Goal: Task Accomplishment & Management: Use online tool/utility

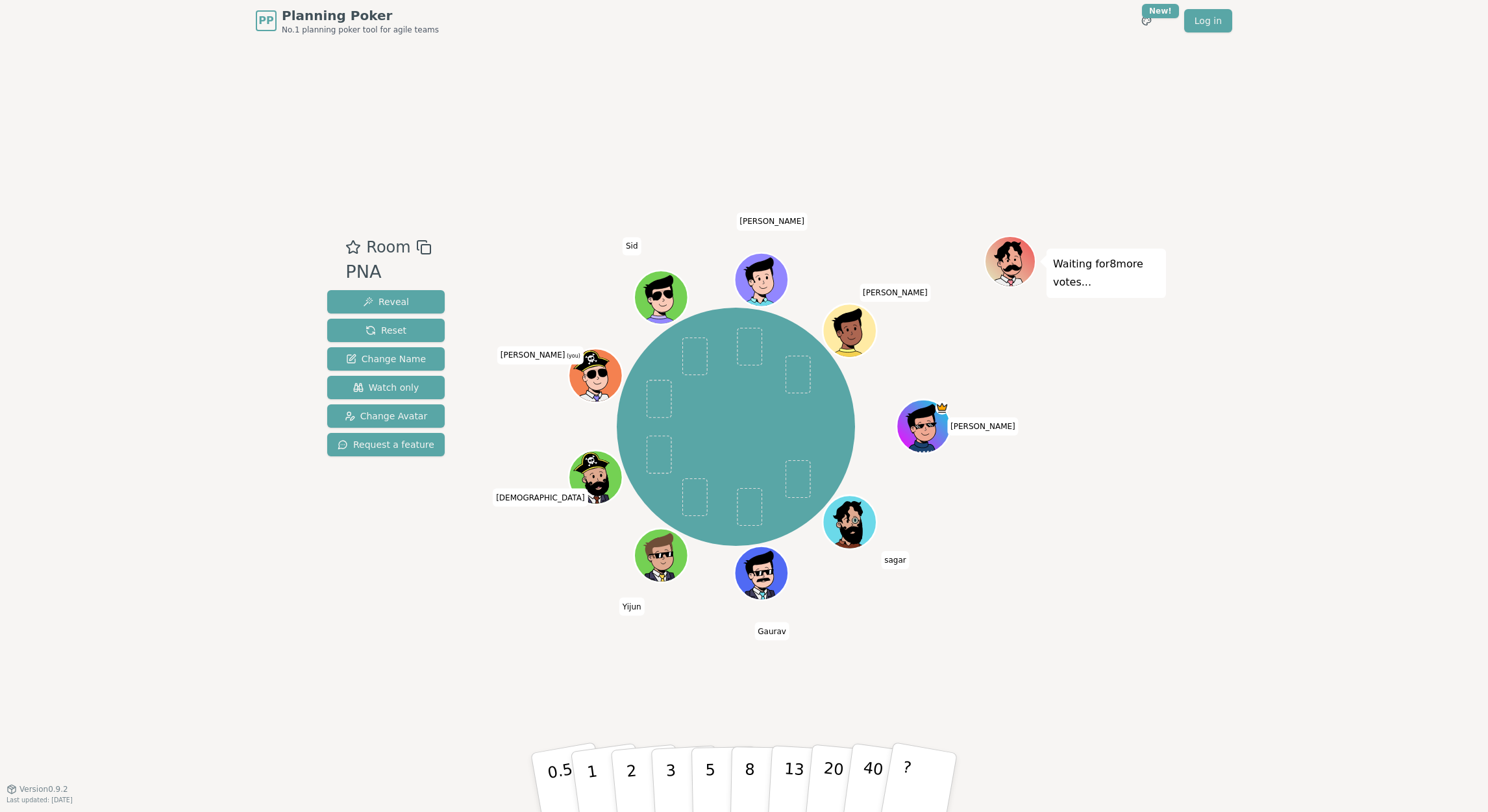
click at [1002, 624] on div "Room PNA Reveal Reset Change Name Watch only Change Avatar Request a feature [P…" at bounding box center [744, 415] width 844 height 747
click at [395, 612] on div "Room PNA Reveal Reset Change Name Watch only Change Avatar Request a feature [P…" at bounding box center [744, 415] width 844 height 747
click at [661, 760] on button "3" at bounding box center [685, 783] width 71 height 101
click at [498, 682] on div "Room PNA Reveal Reset Change Name Watch only Change Avatar Request a feature [P…" at bounding box center [744, 415] width 844 height 747
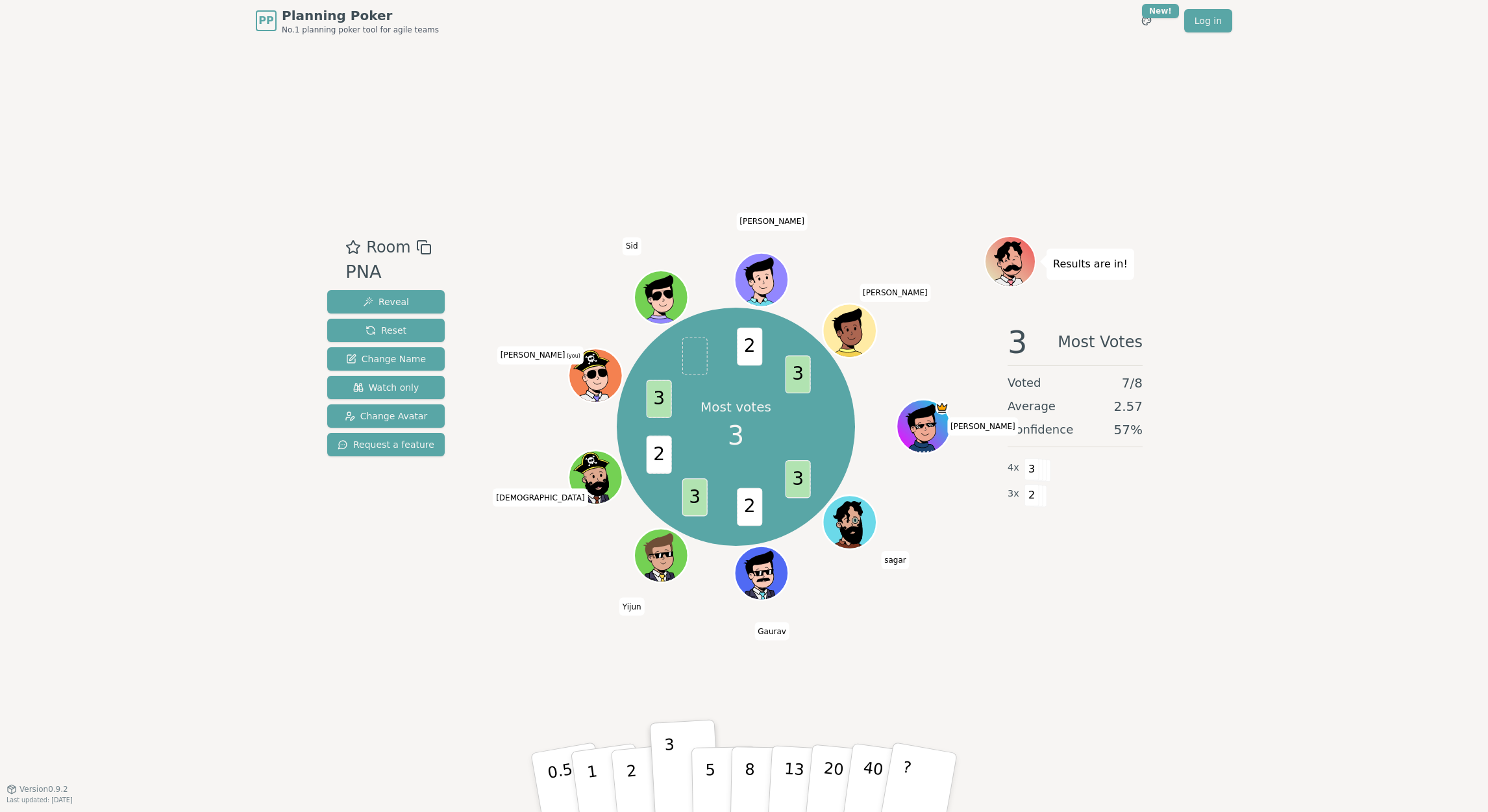
click at [373, 658] on div "Room PNA Reveal Reset Change Name Watch only Change Avatar Request a feature Mo…" at bounding box center [744, 415] width 844 height 747
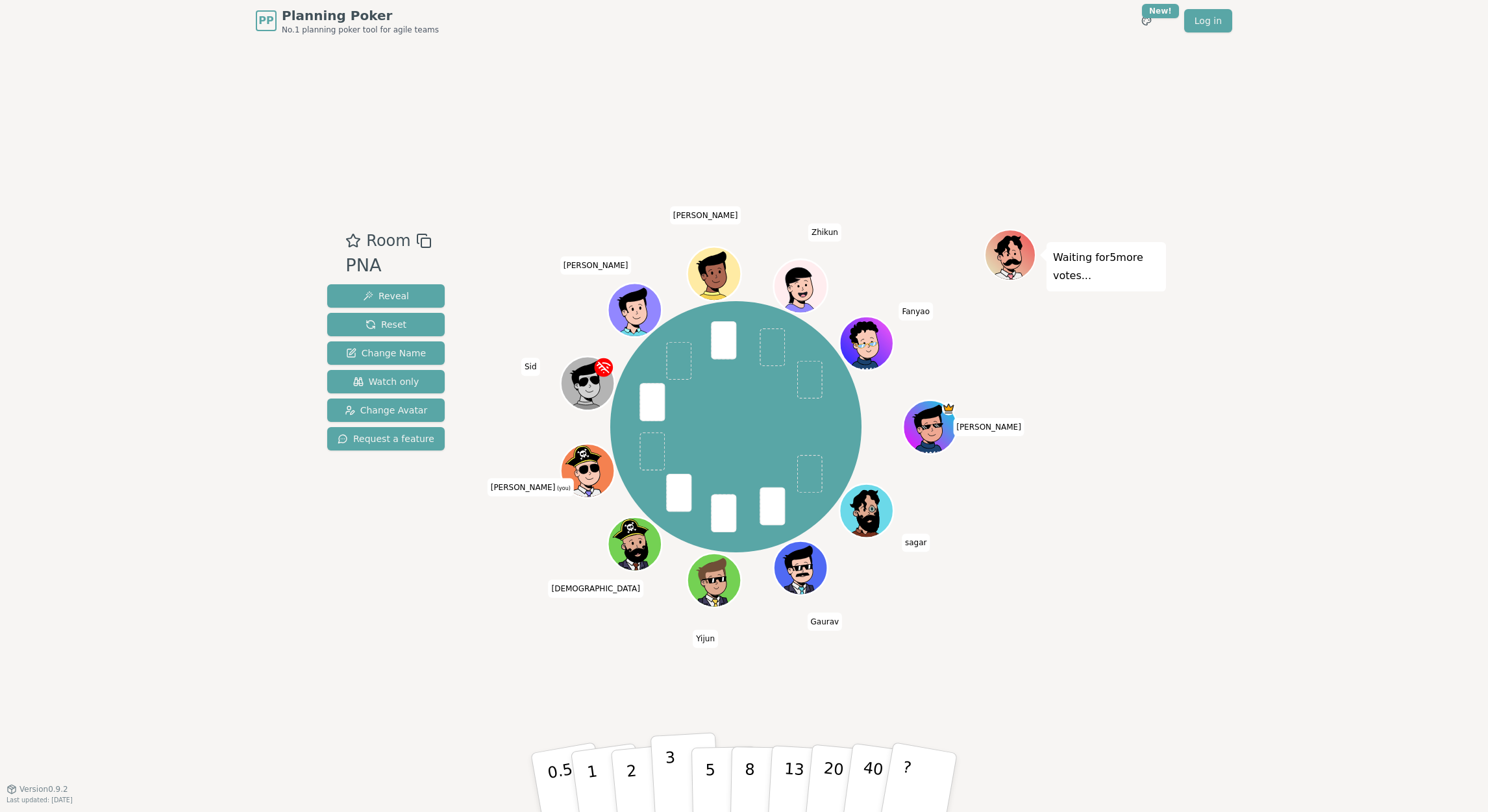
click at [681, 785] on button "3" at bounding box center [685, 783] width 71 height 101
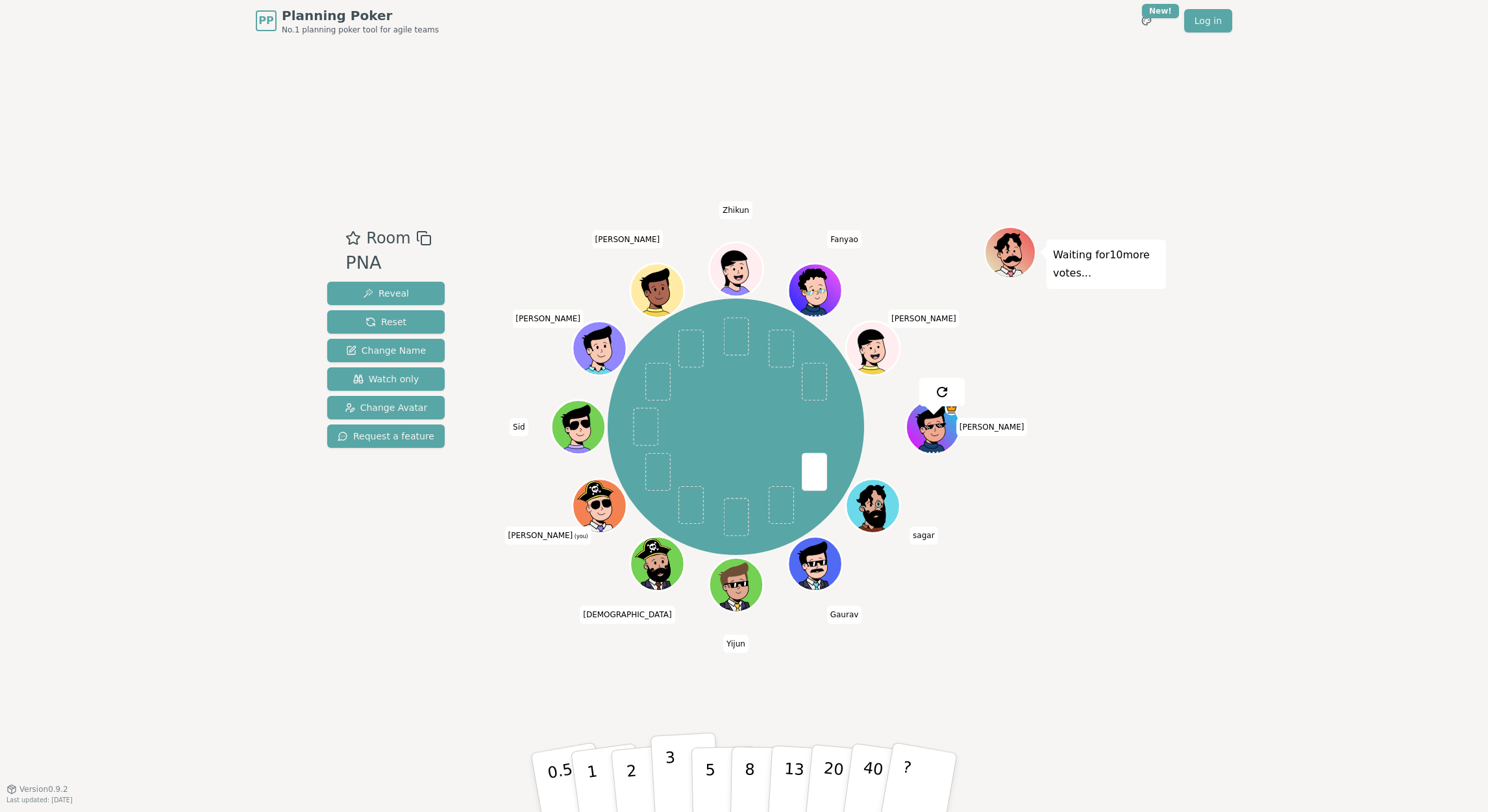
click at [666, 778] on p "3" at bounding box center [672, 783] width 15 height 71
click at [679, 767] on button "3" at bounding box center [685, 783] width 71 height 101
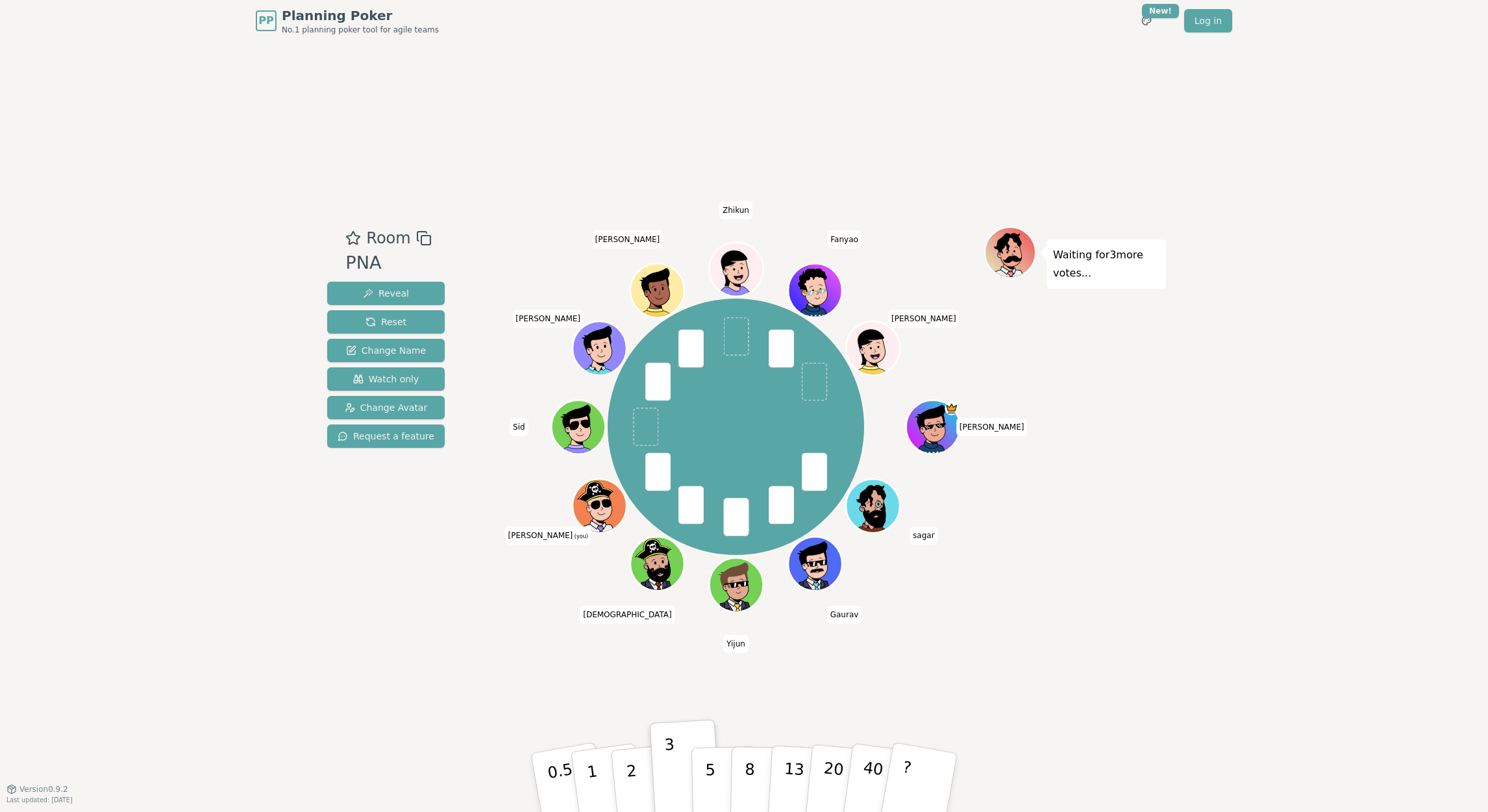
click at [447, 678] on div "Room PNA Reveal Reset Change Name Watch only Change Avatar Request a feature [P…" at bounding box center [744, 415] width 844 height 747
click at [1128, 554] on div "Waiting for 8 more votes..." at bounding box center [1075, 415] width 182 height 377
click at [672, 776] on p "3" at bounding box center [672, 783] width 15 height 71
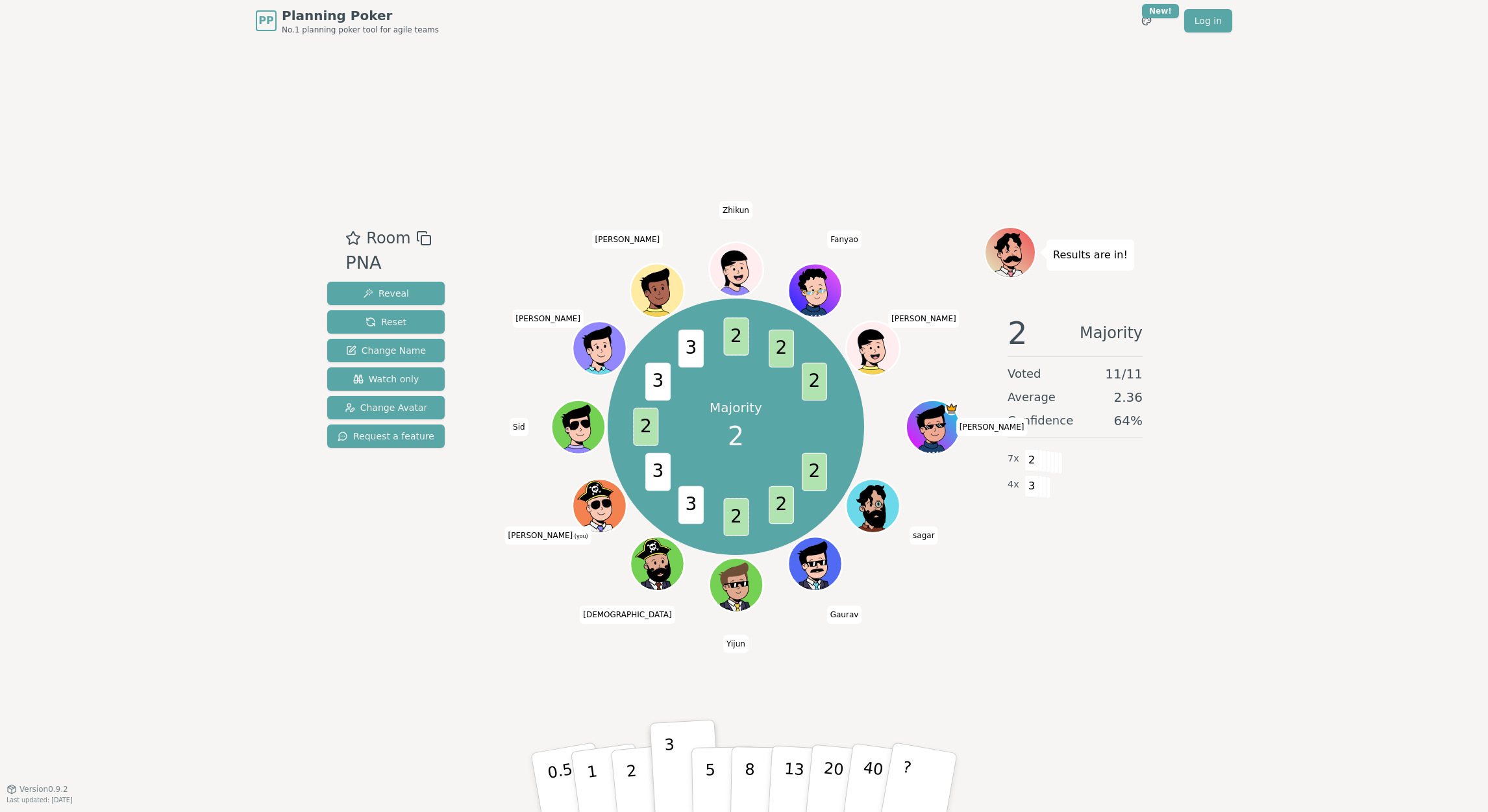
click at [802, 107] on div "Room PNA Reveal Reset Change Name Watch only Change Avatar Request a feature Ma…" at bounding box center [744, 415] width 844 height 747
click at [1209, 294] on div "PP Planning Poker No.1 planning poker tool for agile teams Toggle theme New! Lo…" at bounding box center [744, 406] width 1488 height 812
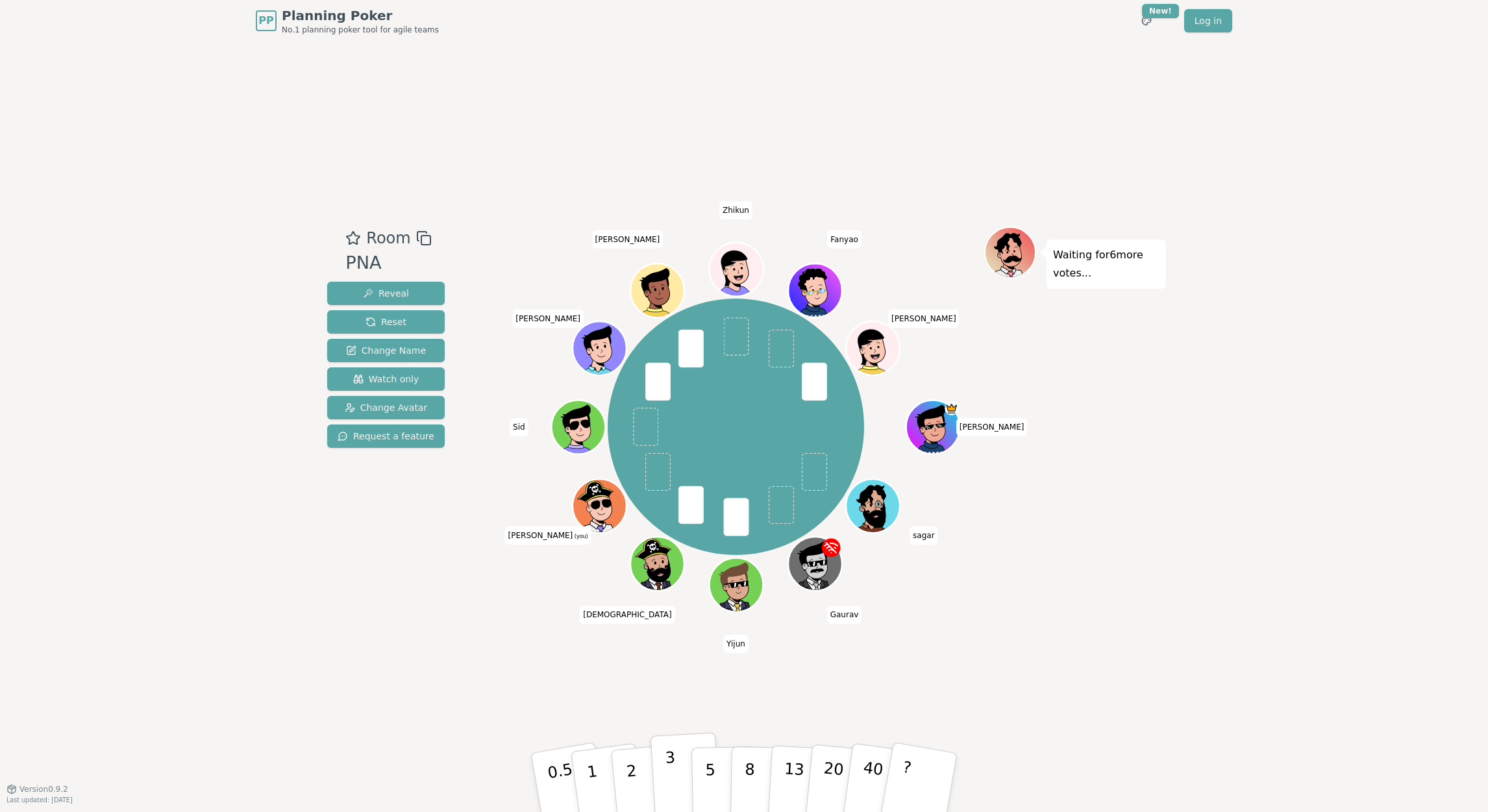
click at [684, 782] on button "3" at bounding box center [685, 783] width 71 height 101
click at [1273, 362] on div "PP Planning Poker No.1 planning poker tool for agile teams Toggle theme New! Lo…" at bounding box center [744, 406] width 1488 height 812
